Goal: Task Accomplishment & Management: Use online tool/utility

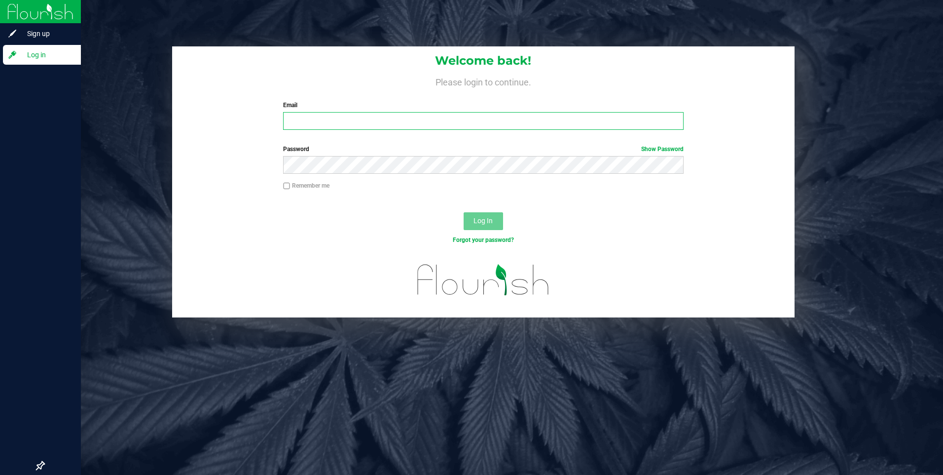
type input "[EMAIL_ADDRESS][DOMAIN_NAME]"
click at [33, 57] on span "Log in" at bounding box center [46, 55] width 59 height 12
click at [17, 36] on span "Sign up" at bounding box center [46, 34] width 59 height 12
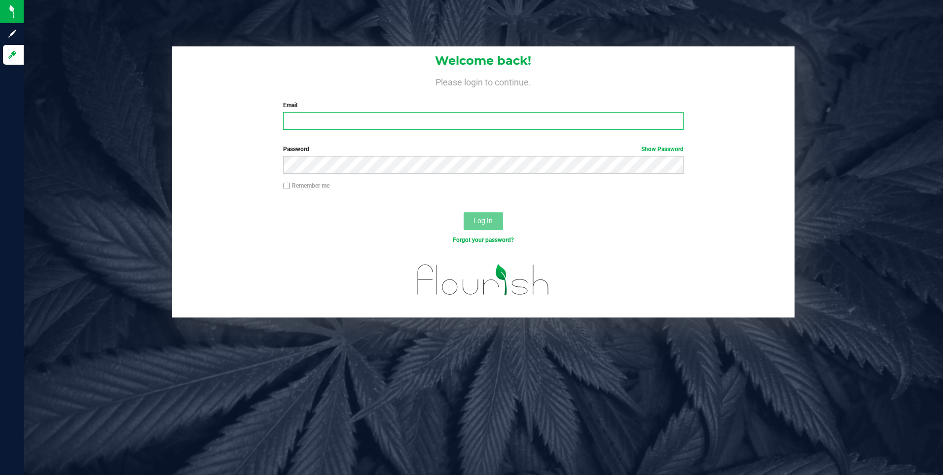
type input "[EMAIL_ADDRESS][DOMAIN_NAME]"
click at [478, 227] on button "Log In" at bounding box center [483, 221] width 39 height 18
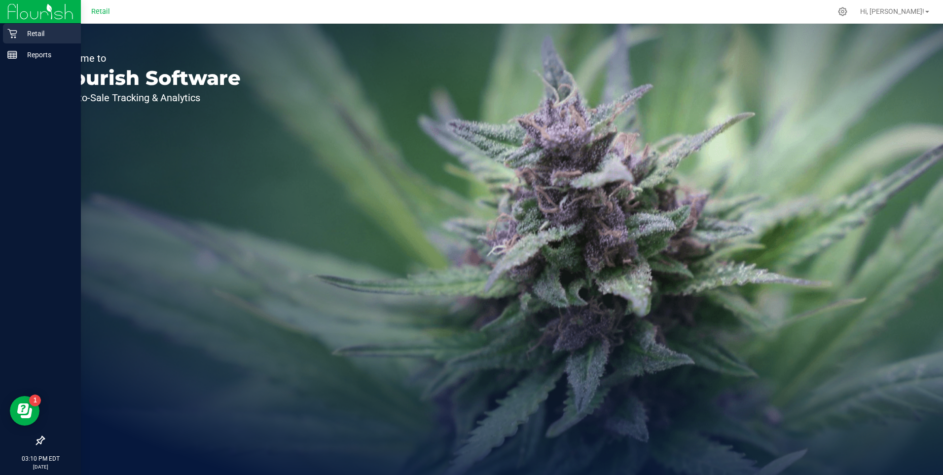
click at [9, 30] on icon at bounding box center [11, 33] width 9 height 9
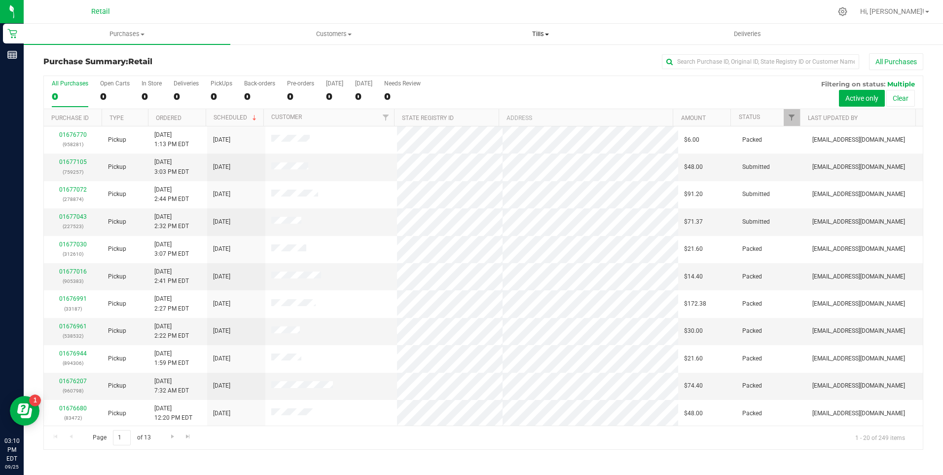
click at [547, 34] on span at bounding box center [547, 35] width 4 height 2
click at [485, 56] on span "Manage tills" at bounding box center [471, 59] width 67 height 8
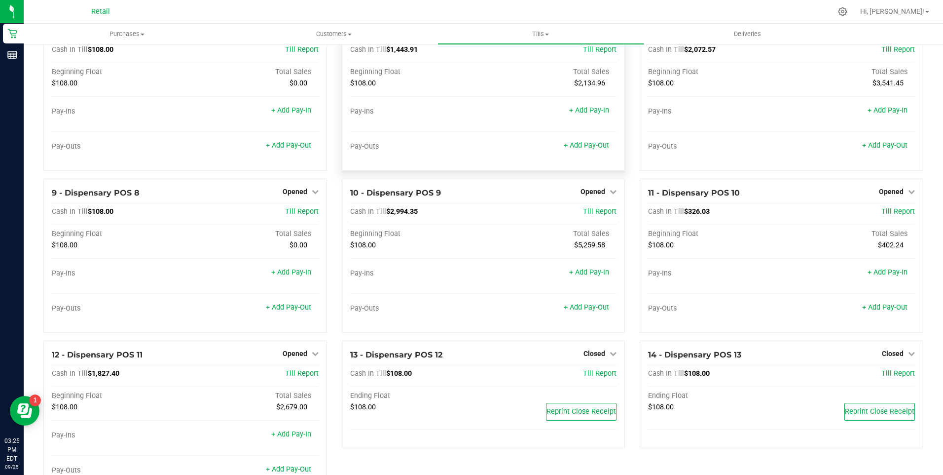
scroll to position [49, 0]
